Goal: Task Accomplishment & Management: Complete application form

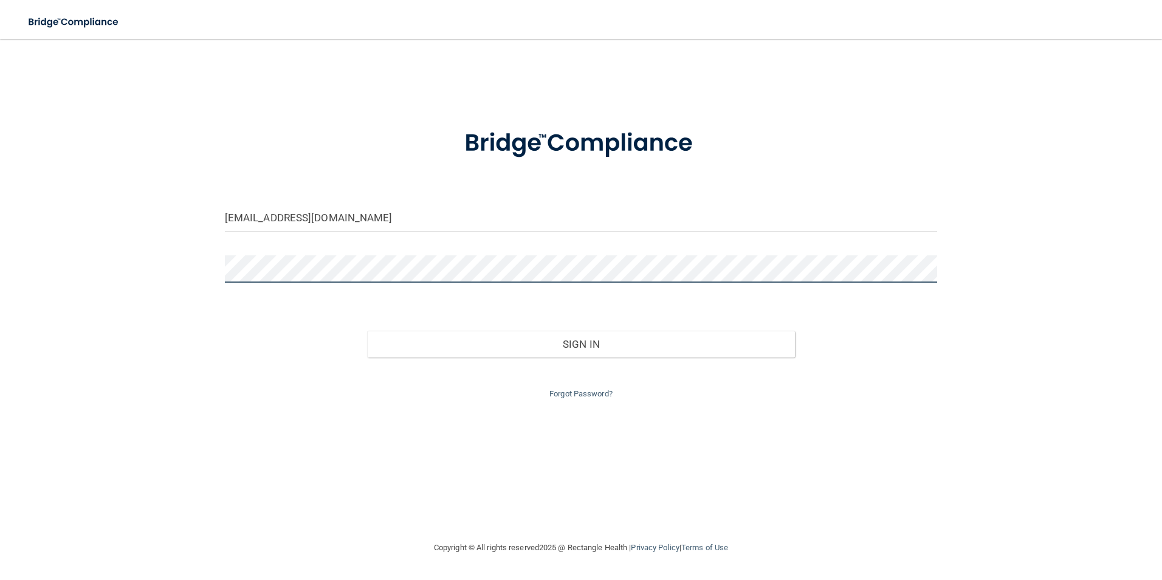
click at [367, 330] on button "Sign In" at bounding box center [581, 343] width 428 height 27
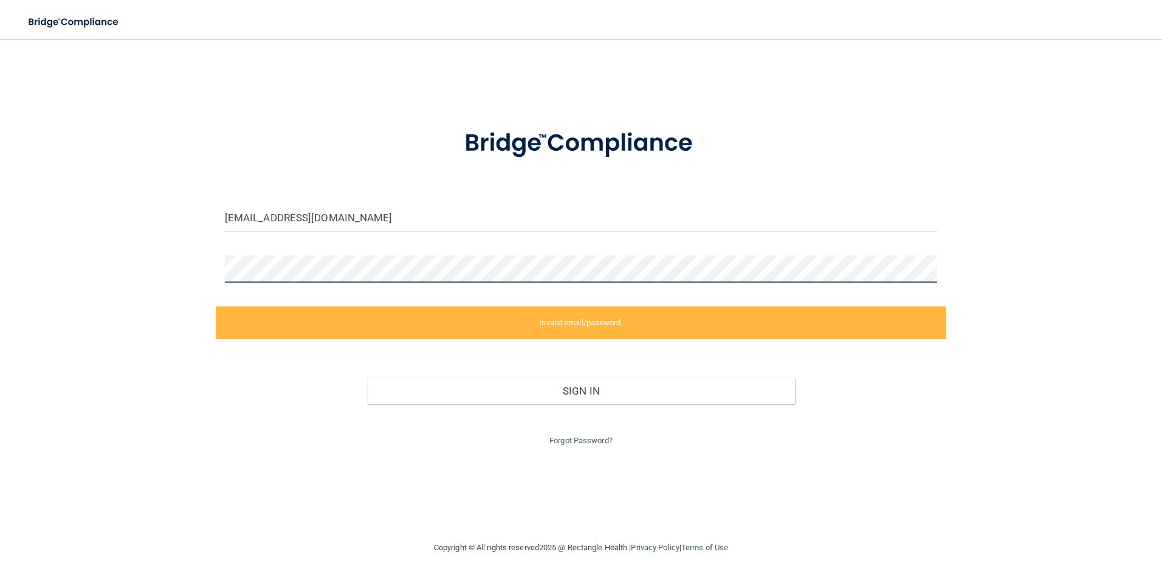
click at [27, 279] on div "[EMAIL_ADDRESS][DOMAIN_NAME] Invalid email/password. You don't have permission …" at bounding box center [580, 289] width 1113 height 477
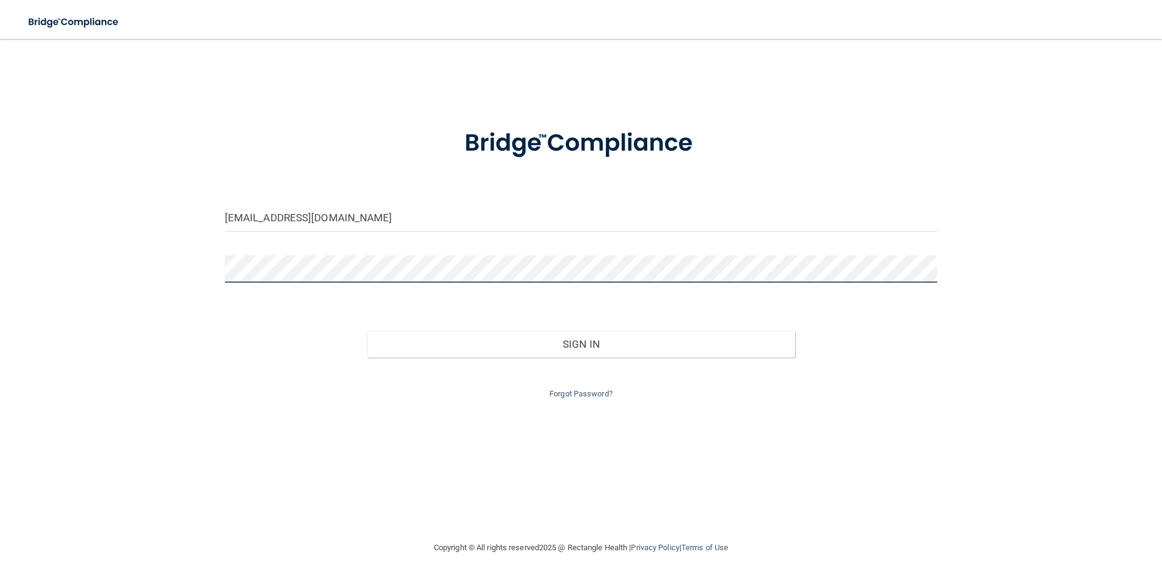
click at [367, 330] on button "Sign In" at bounding box center [581, 343] width 428 height 27
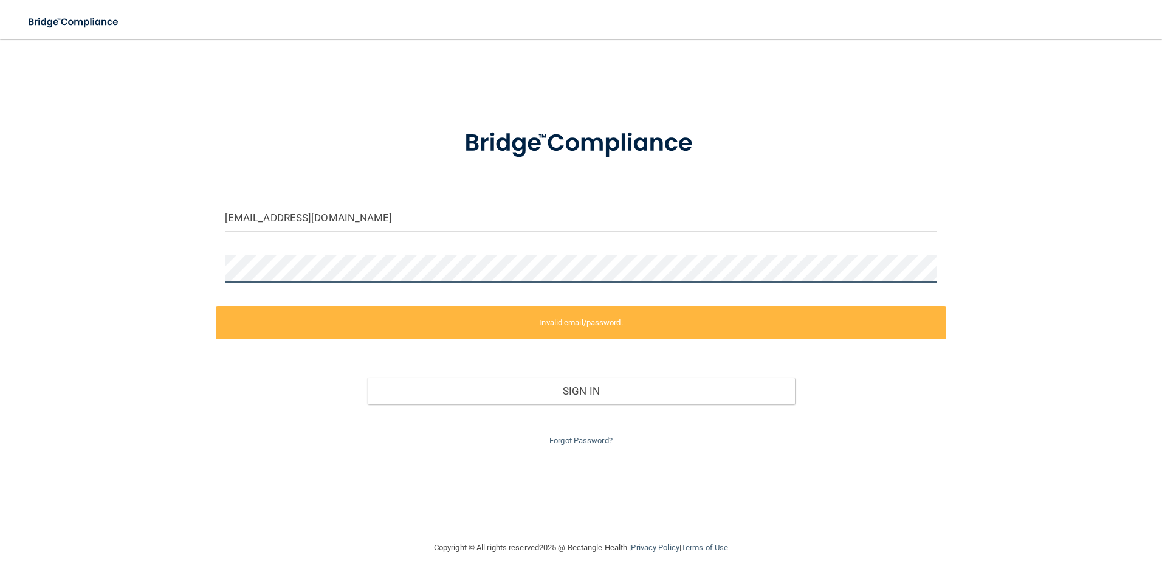
click at [67, 291] on div "[EMAIL_ADDRESS][DOMAIN_NAME] Invalid email/password. You don't have permission …" at bounding box center [580, 289] width 1113 height 477
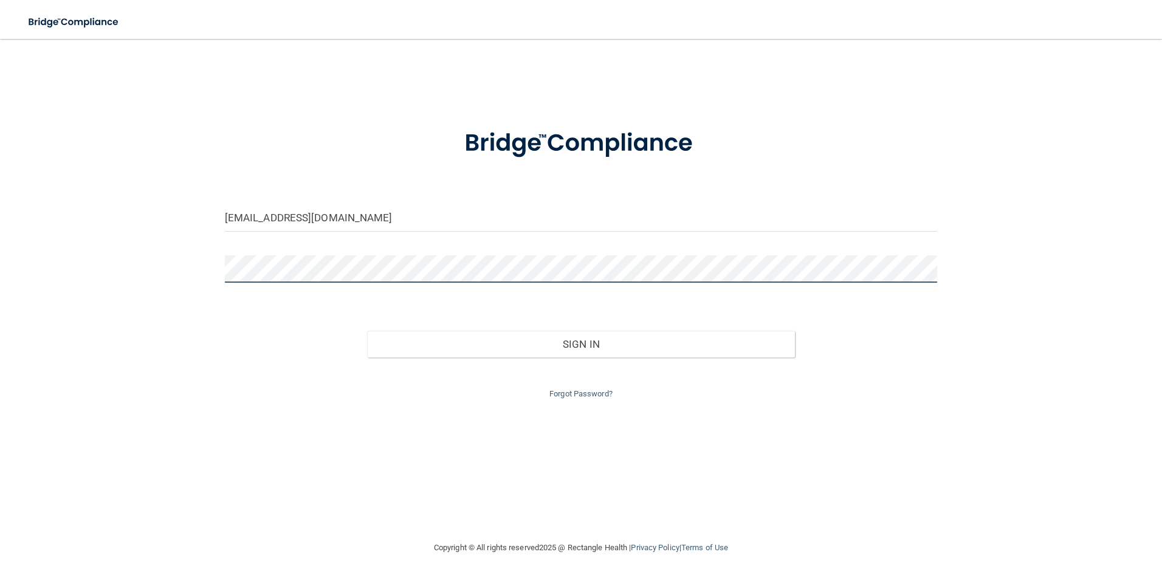
click at [367, 330] on button "Sign In" at bounding box center [581, 343] width 428 height 27
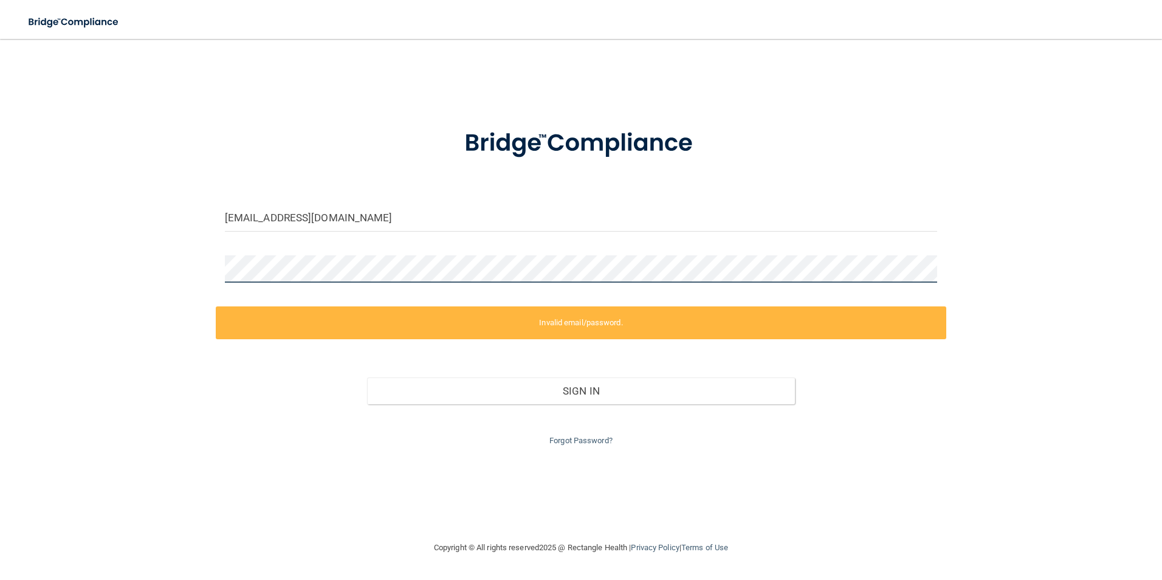
click at [73, 274] on div "[EMAIL_ADDRESS][DOMAIN_NAME] Invalid email/password. You don't have permission …" at bounding box center [580, 289] width 1113 height 477
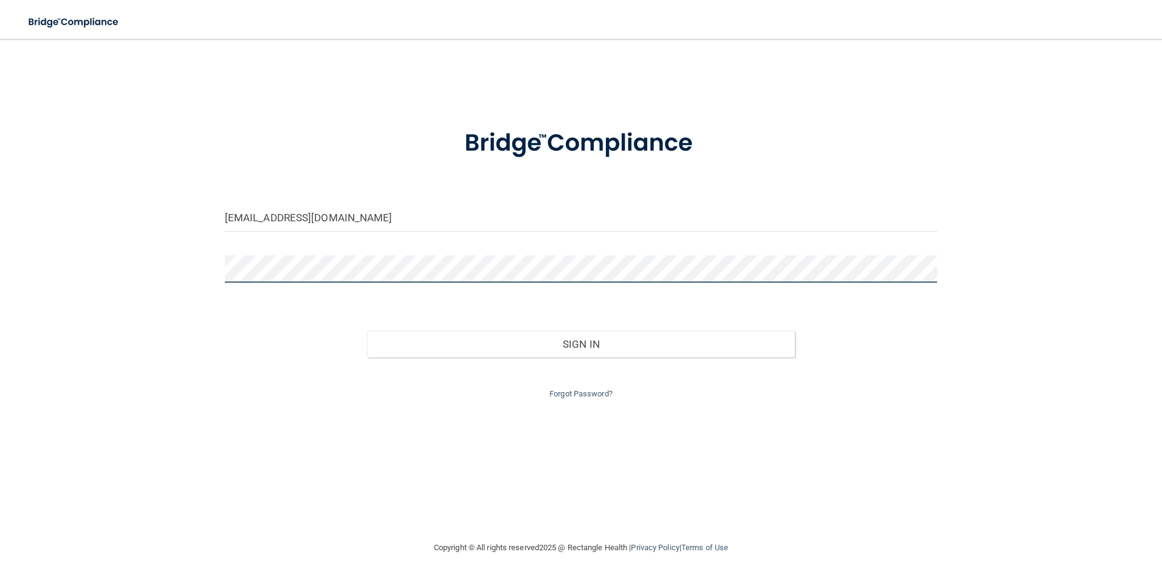
click at [367, 330] on button "Sign In" at bounding box center [581, 343] width 428 height 27
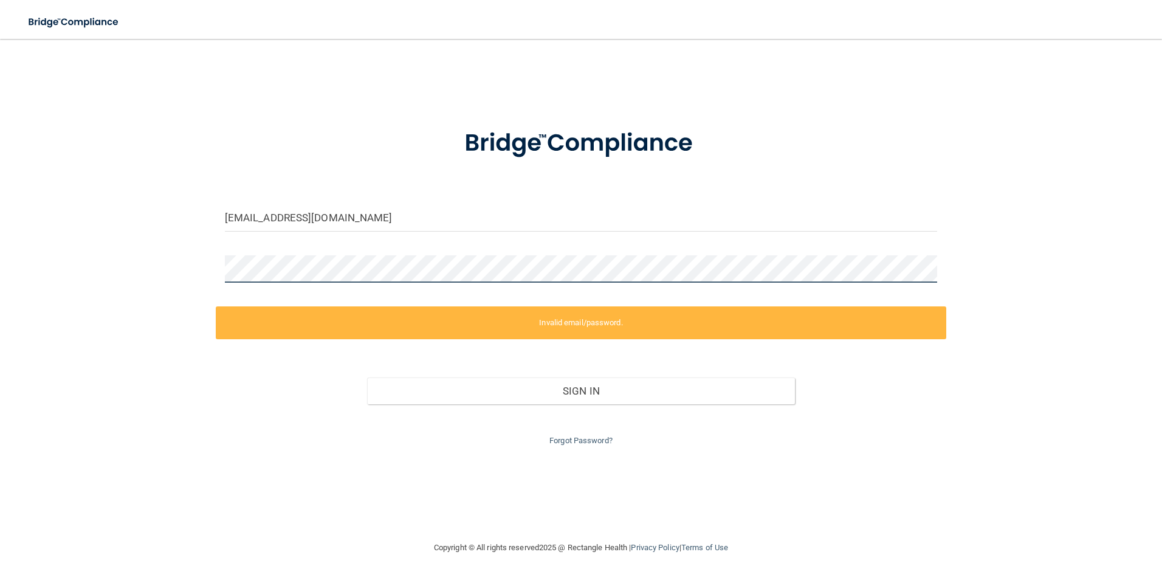
click at [137, 270] on div "[EMAIL_ADDRESS][DOMAIN_NAME] Invalid email/password. You don't have permission …" at bounding box center [580, 289] width 1113 height 477
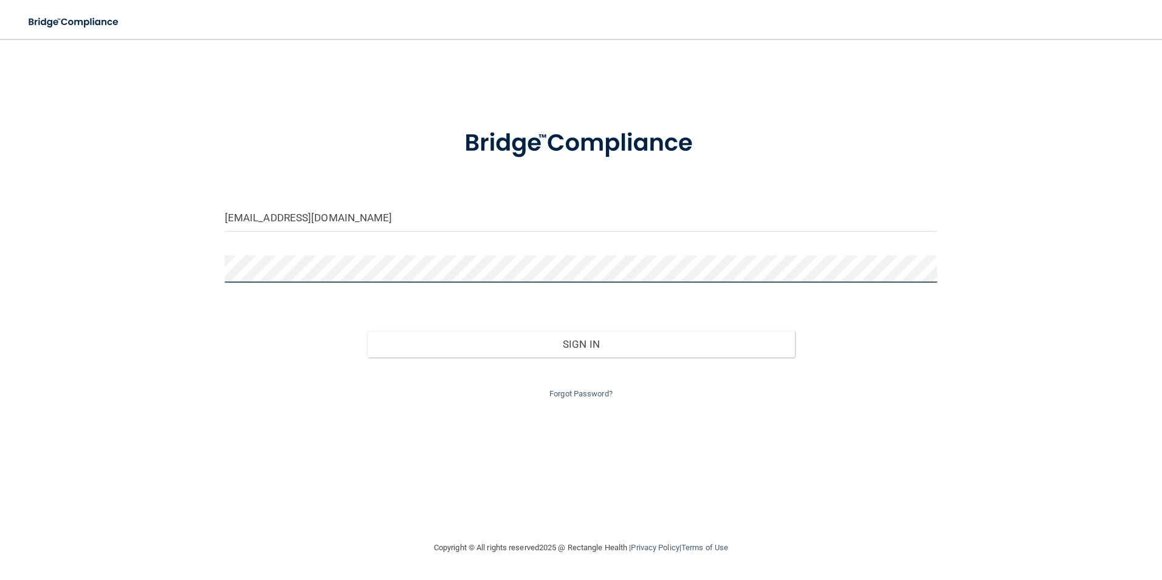
click at [367, 330] on button "Sign In" at bounding box center [581, 343] width 428 height 27
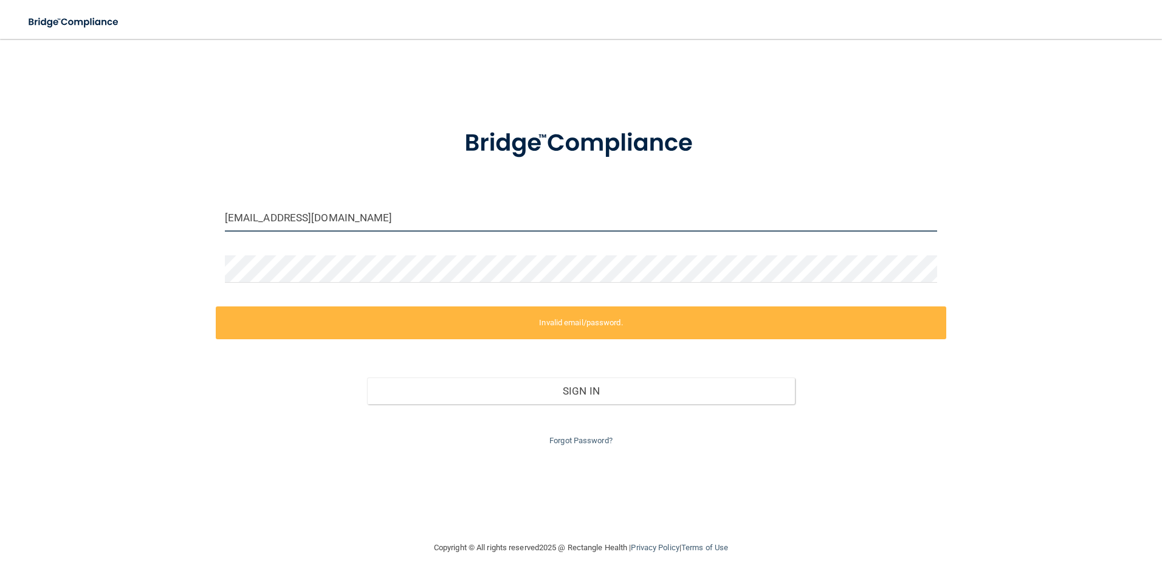
drag, startPoint x: 375, startPoint y: 220, endPoint x: 66, endPoint y: 239, distance: 309.8
click at [66, 239] on div "[EMAIL_ADDRESS][DOMAIN_NAME] Invalid email/password. You don't have permission …" at bounding box center [580, 289] width 1113 height 477
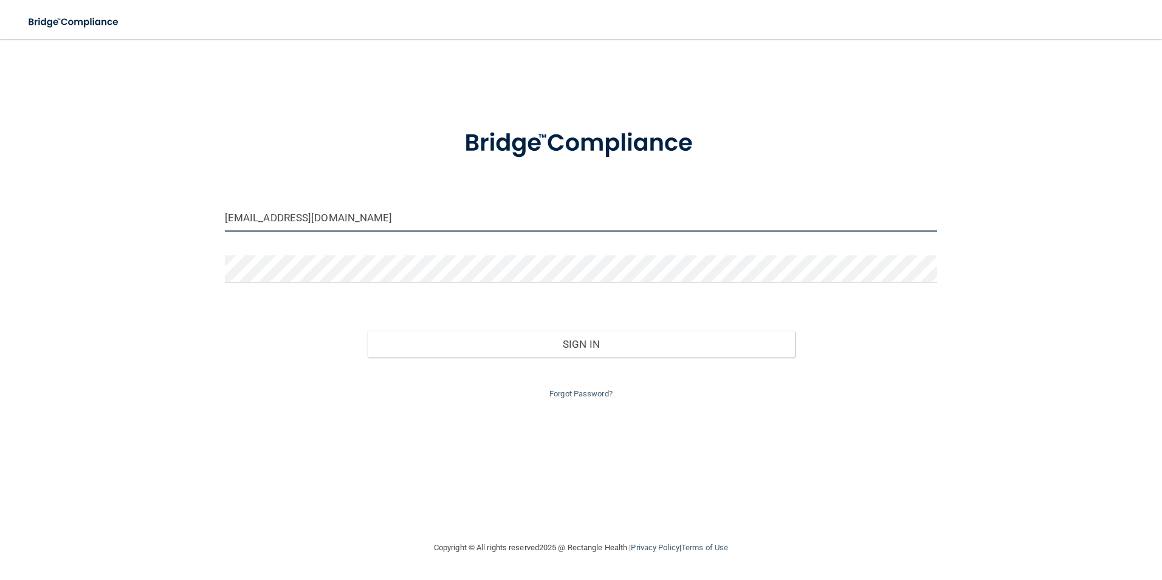
type input "[EMAIL_ADDRESS][DOMAIN_NAME]"
click at [367, 330] on button "Sign In" at bounding box center [581, 343] width 428 height 27
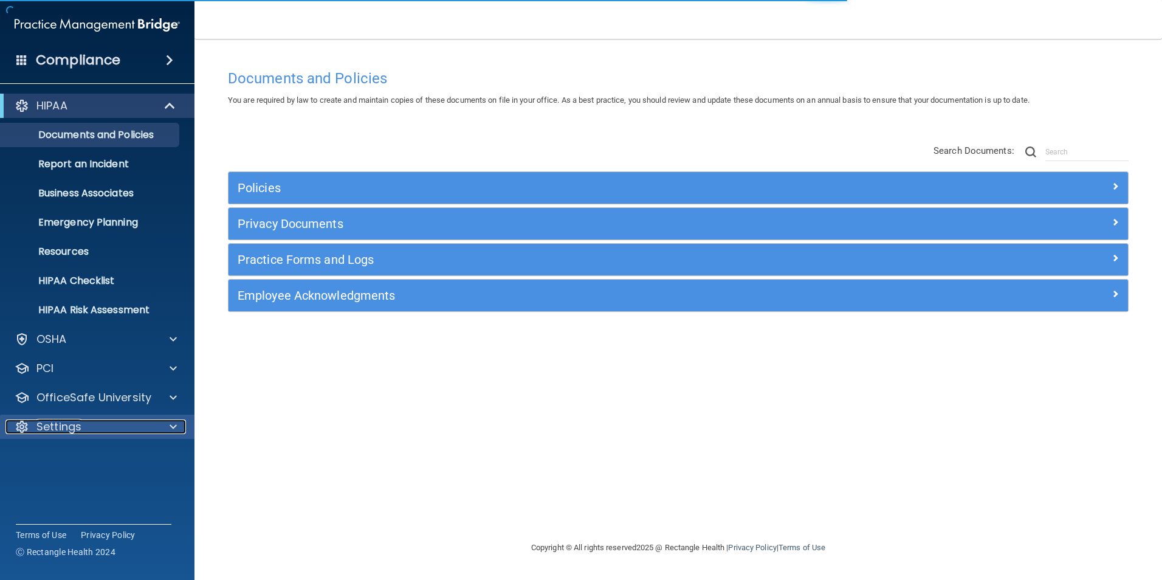
click at [80, 428] on p "Settings" at bounding box center [58, 426] width 45 height 15
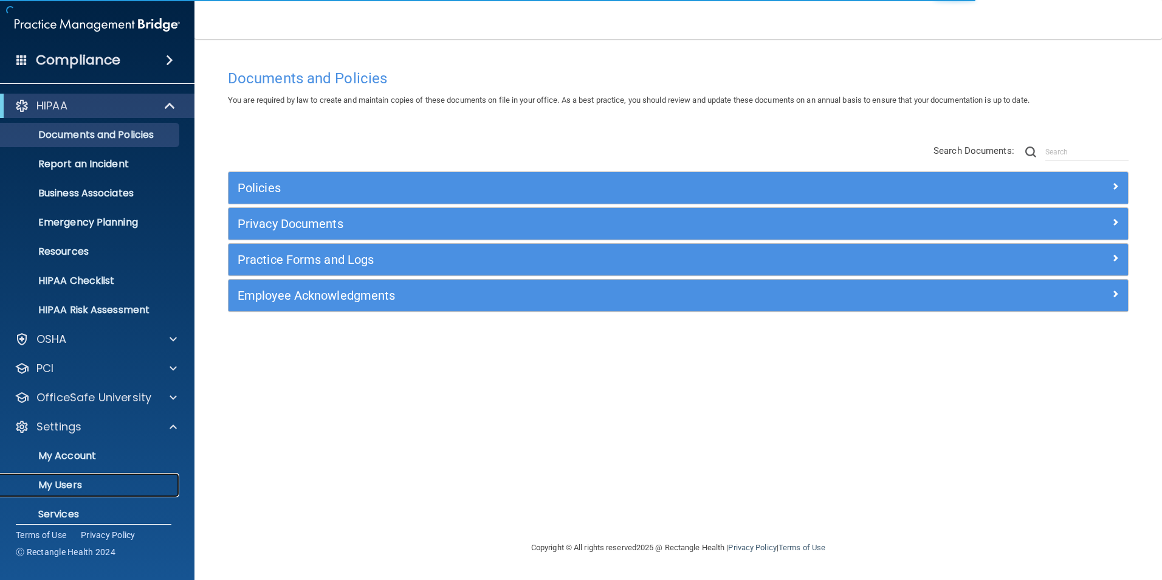
click at [77, 493] on link "My Users" at bounding box center [83, 485] width 191 height 24
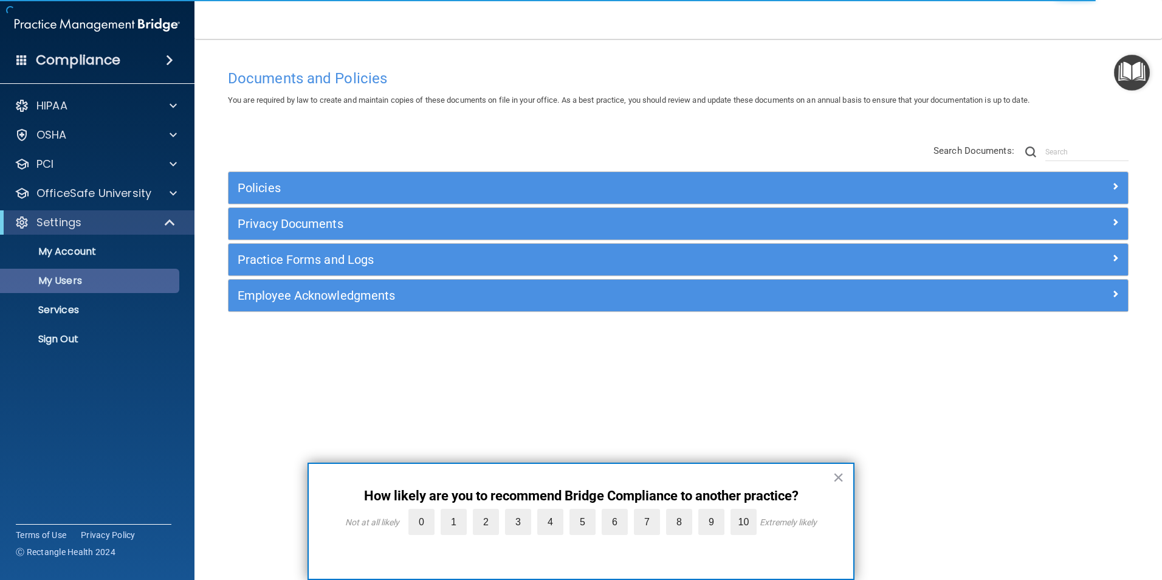
select select "20"
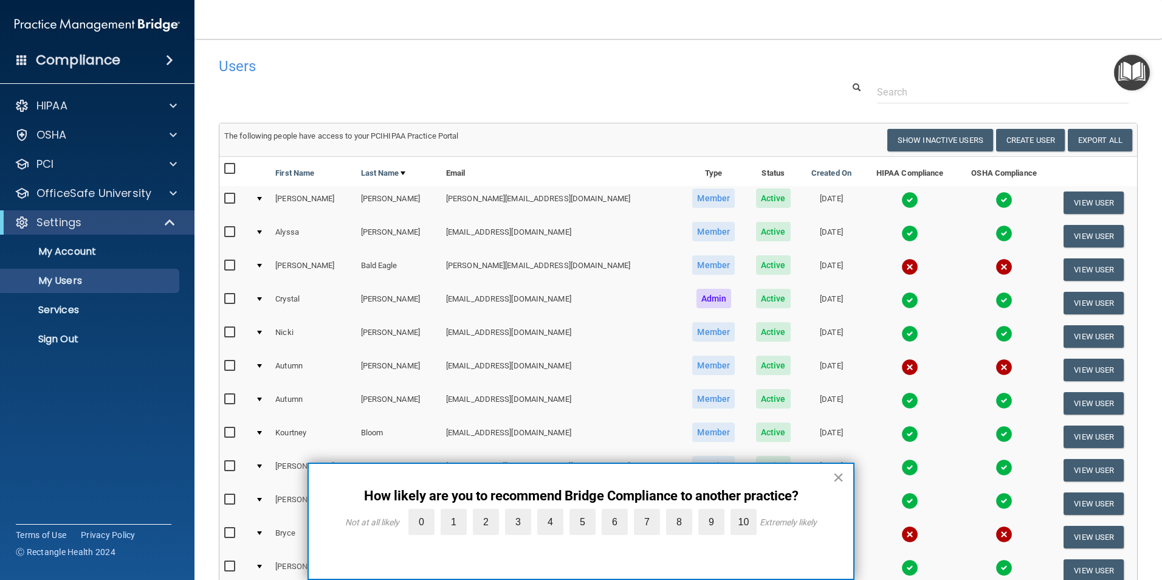
click at [836, 473] on button "×" at bounding box center [838, 476] width 12 height 19
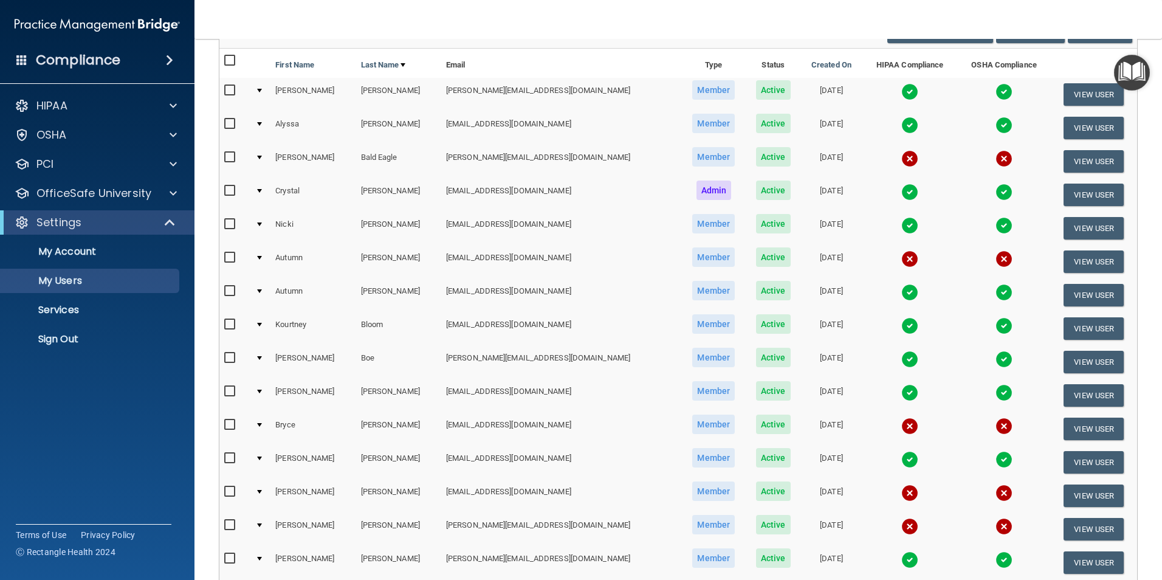
scroll to position [81, 0]
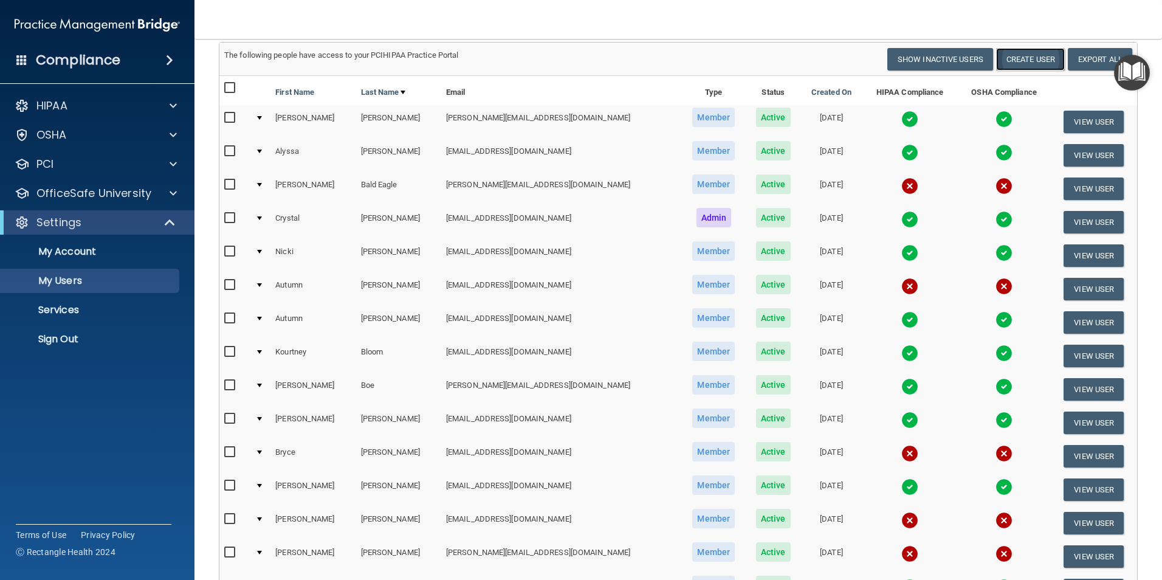
click at [1034, 59] on button "Create User" at bounding box center [1030, 59] width 69 height 22
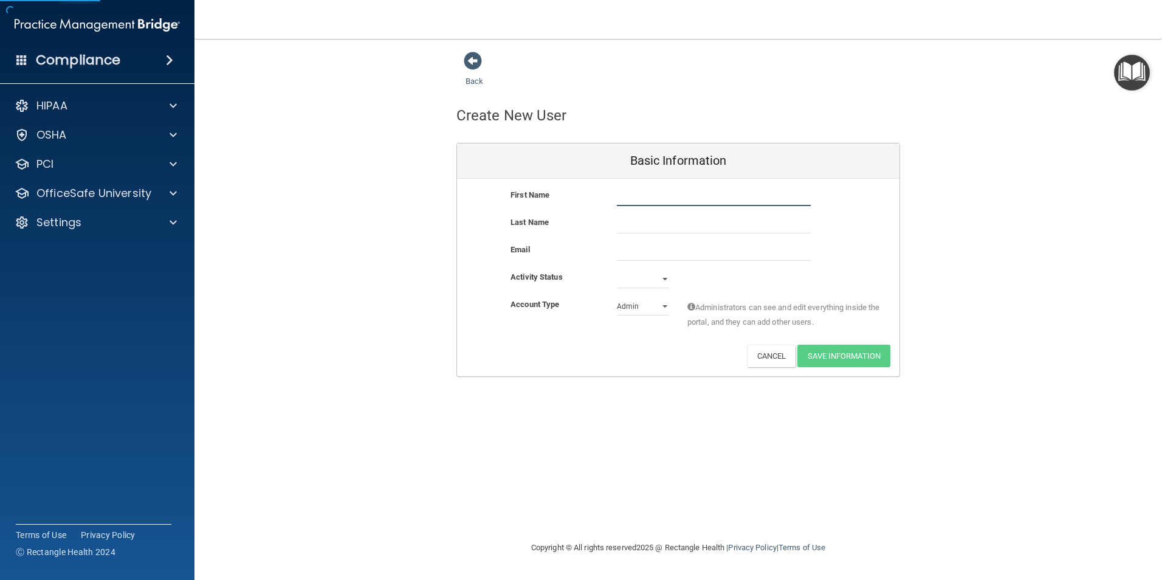
click at [638, 191] on input "text" at bounding box center [714, 197] width 194 height 18
type input "Savanah"
type input "[PERSON_NAME]"
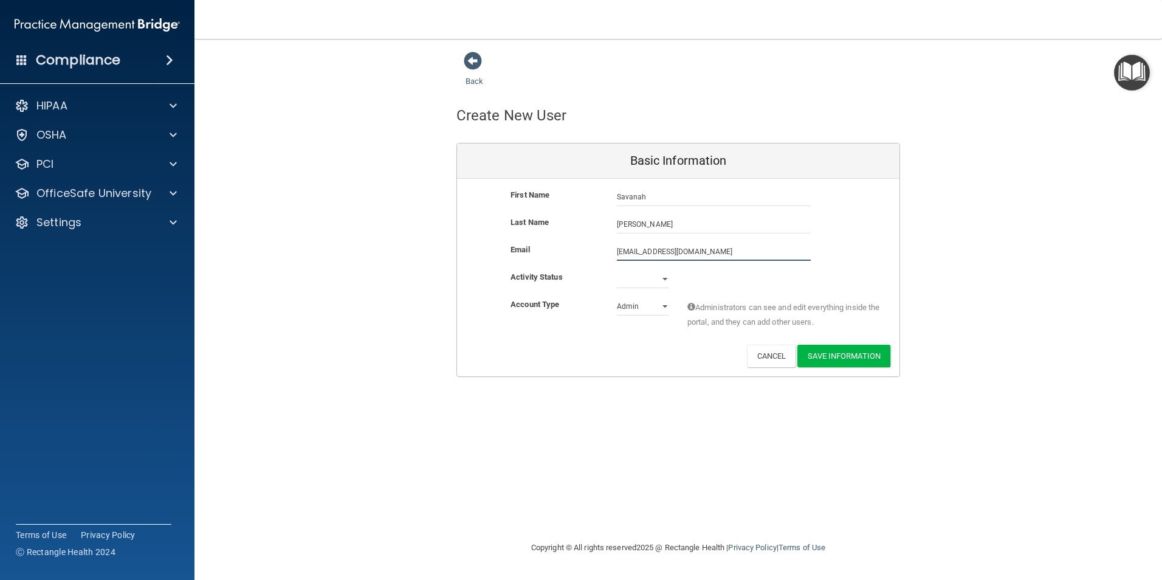
type input "[EMAIL_ADDRESS][DOMAIN_NAME]"
click at [652, 278] on select "Active Inactive" at bounding box center [643, 279] width 52 height 18
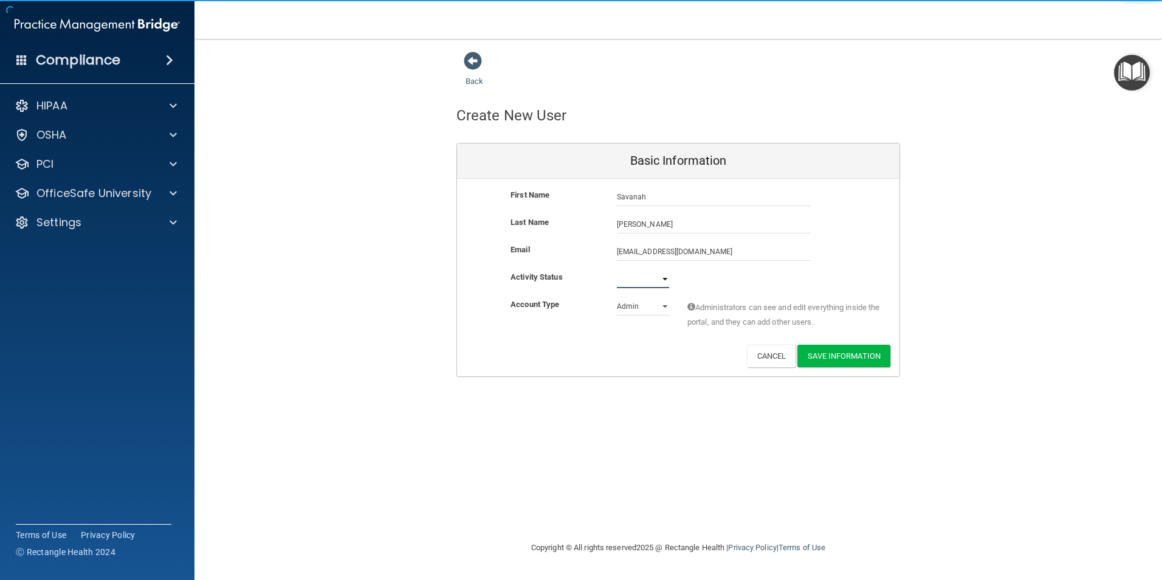
select select "active"
click at [617, 270] on select "Active Inactive" at bounding box center [643, 279] width 52 height 18
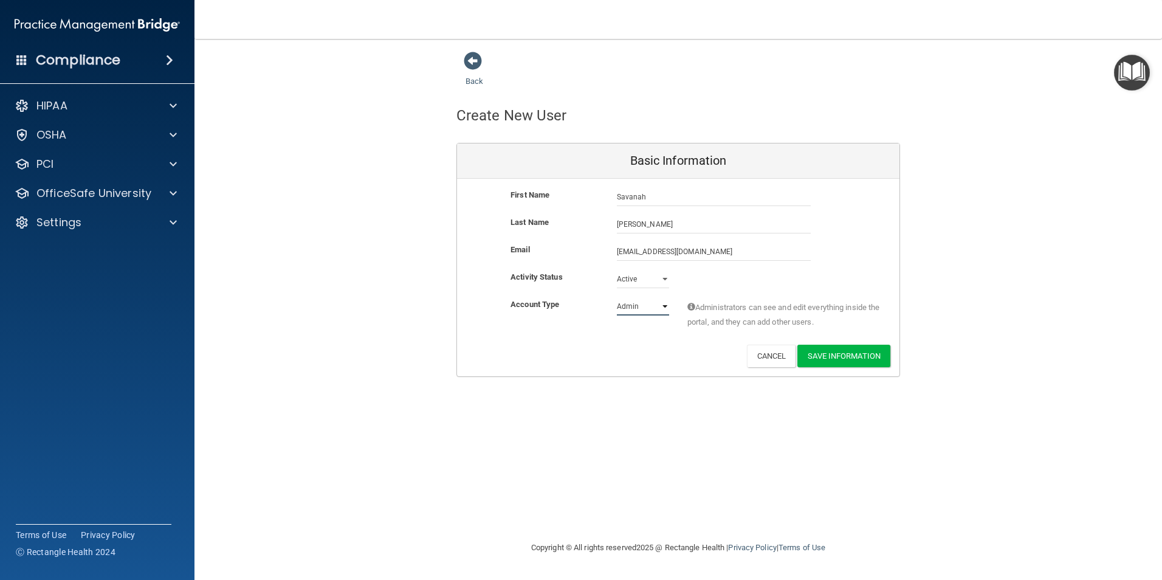
click at [649, 307] on select "Admin Member" at bounding box center [643, 306] width 52 height 18
select select "practice_member"
click at [617, 297] on select "Admin Member" at bounding box center [643, 306] width 52 height 18
click at [827, 357] on button "Save Information" at bounding box center [843, 355] width 93 height 22
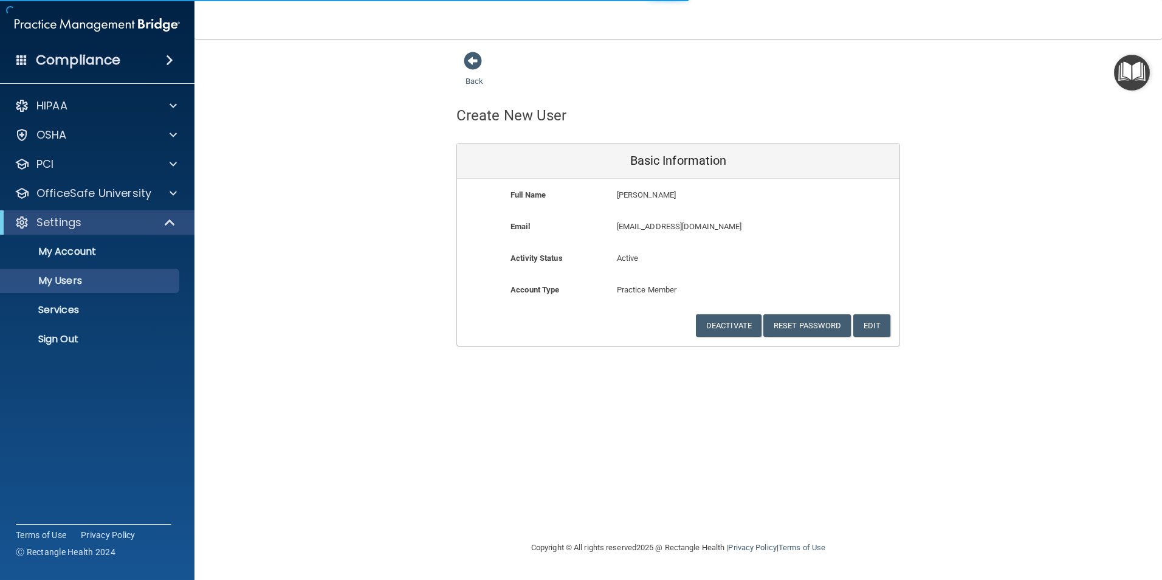
select select "20"
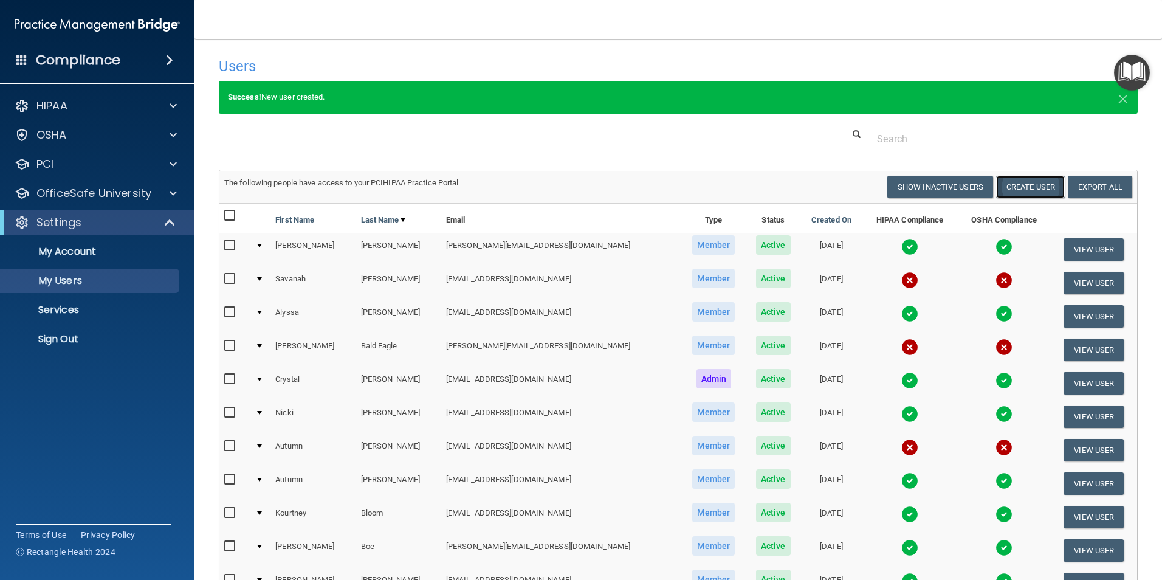
click at [1018, 190] on button "Create User" at bounding box center [1030, 187] width 69 height 22
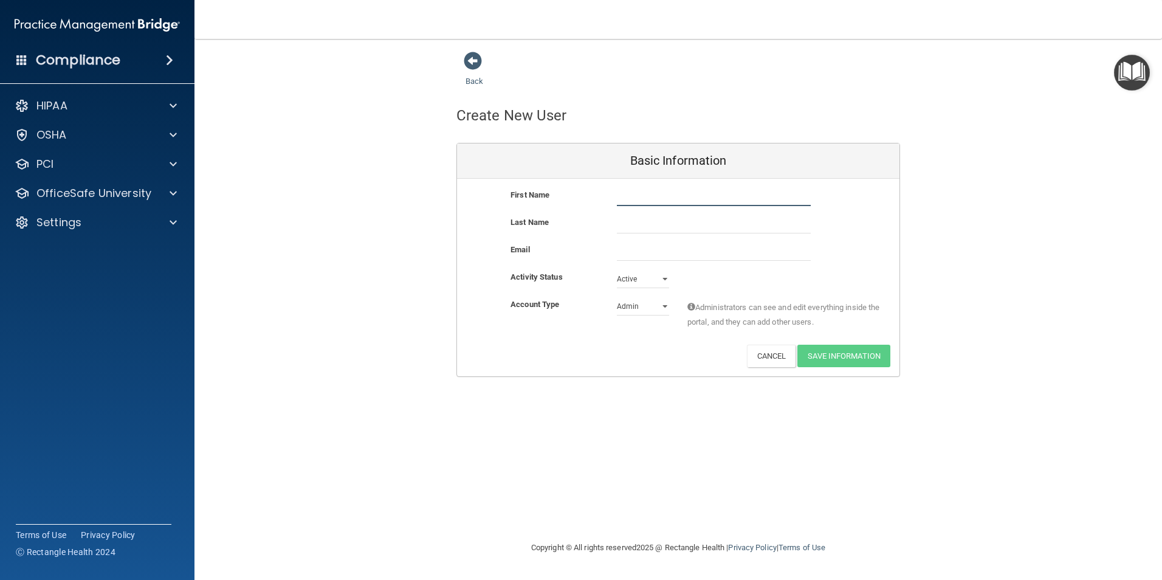
click at [639, 199] on input "text" at bounding box center [714, 197] width 194 height 18
type input "Alicyn"
type input "Gray"
type input "[EMAIL_ADDRESS][DOMAIN_NAME]"
click at [649, 304] on select "Admin Member" at bounding box center [643, 308] width 52 height 18
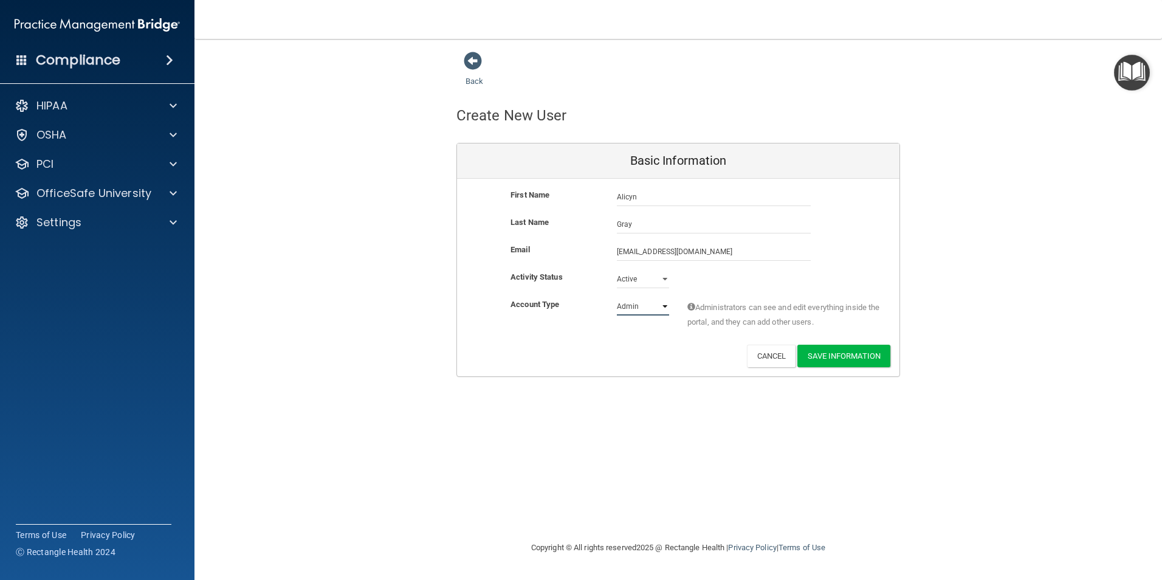
select select "practice_member"
click at [617, 297] on select "Admin Member" at bounding box center [643, 306] width 52 height 18
click at [851, 352] on button "Save Information" at bounding box center [843, 355] width 93 height 22
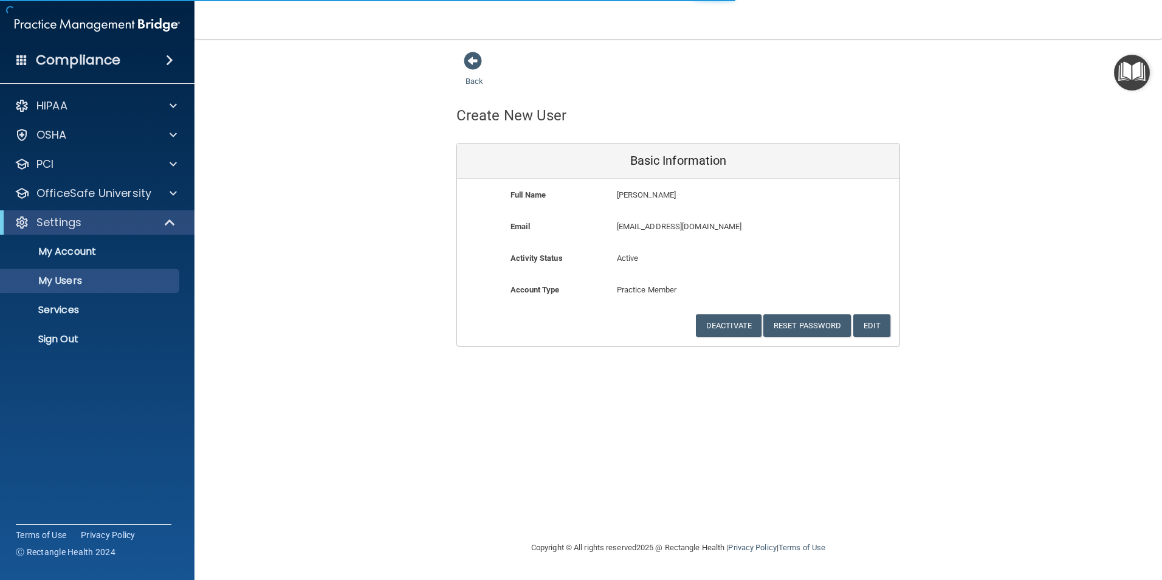
select select "20"
